Goal: Check status: Check status

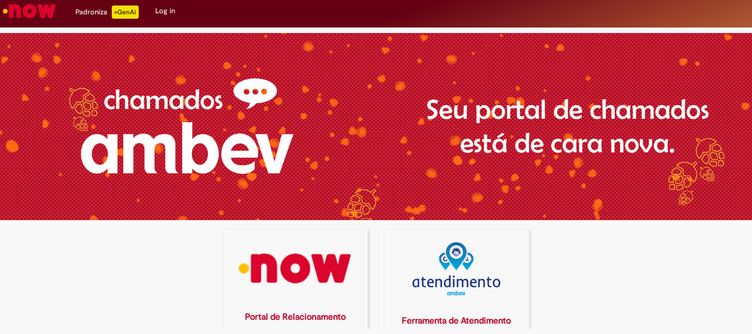
click at [327, 276] on img at bounding box center [295, 268] width 130 height 53
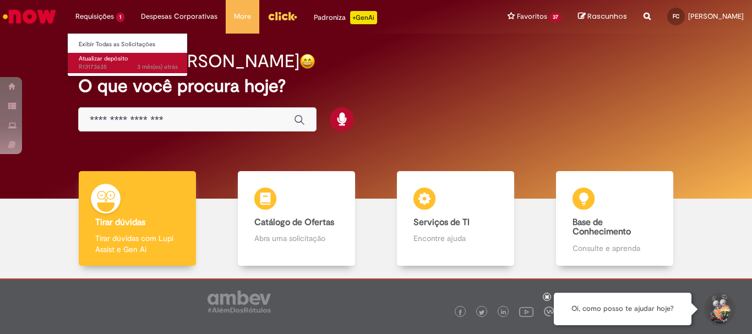
click at [117, 59] on span "Atualizar depósito" at bounding box center [104, 58] width 50 height 8
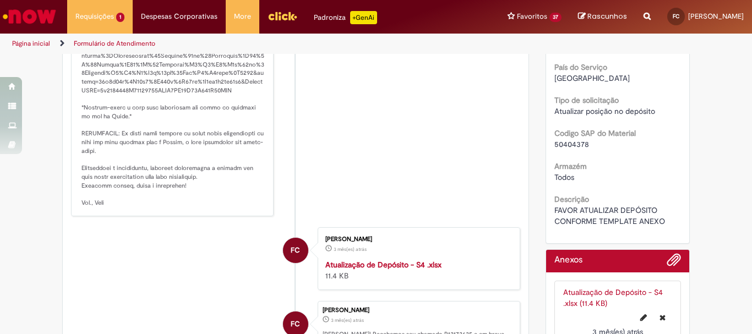
scroll to position [385, 0]
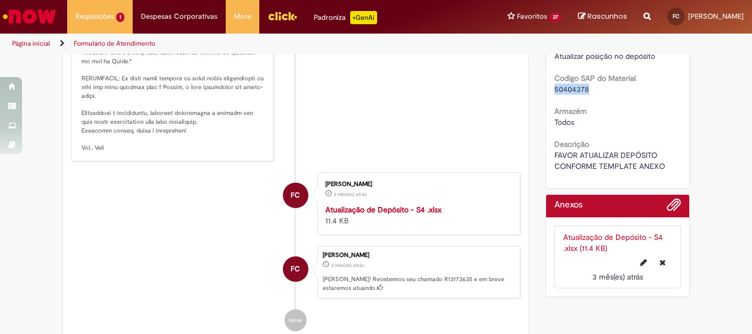
drag, startPoint x: 587, startPoint y: 101, endPoint x: 549, endPoint y: 97, distance: 38.2
copy span "50404378"
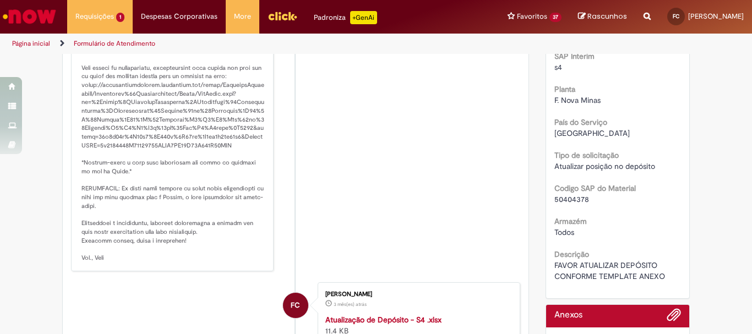
click at [450, 155] on li "S Sistema 27d atrás 27 dias atrás Comentários adicionais" at bounding box center [295, 124] width 449 height 293
